Goal: Transaction & Acquisition: Purchase product/service

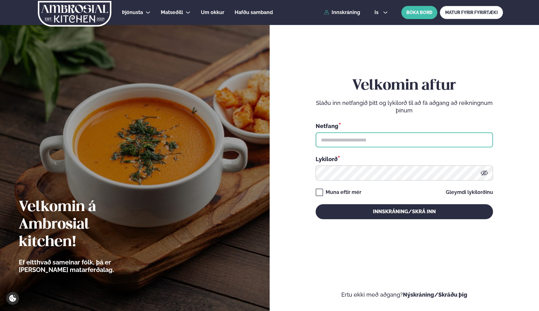
click at [334, 143] on input "text" at bounding box center [403, 140] width 177 height 15
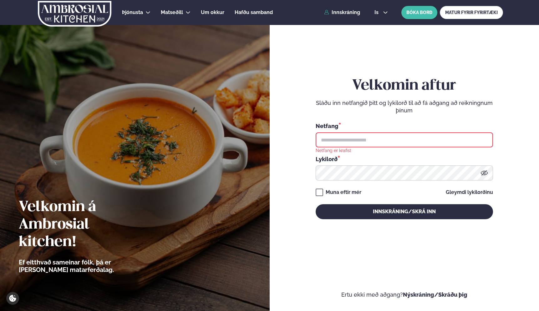
type input "**********"
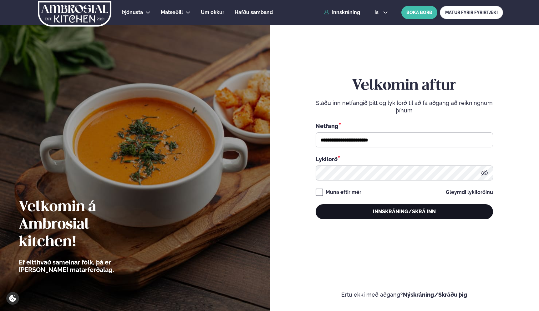
click at [363, 213] on button "Innskráning/Skrá inn" at bounding box center [403, 211] width 177 height 15
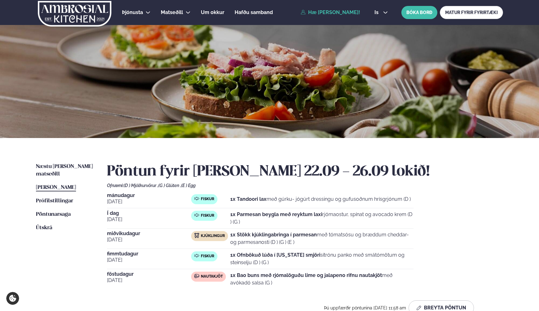
click at [241, 212] on strong "1x Parmesan beygla með reyktum laxi" at bounding box center [276, 215] width 92 height 6
